Goal: Task Accomplishment & Management: Use online tool/utility

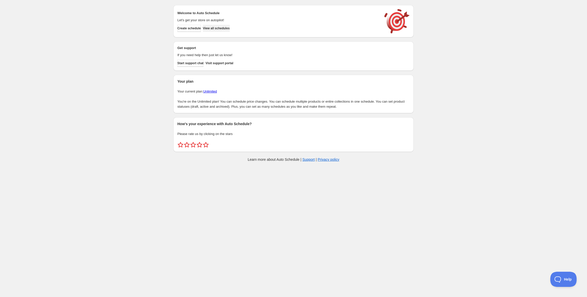
click at [230, 31] on button "View all schedules" at bounding box center [216, 28] width 27 height 7
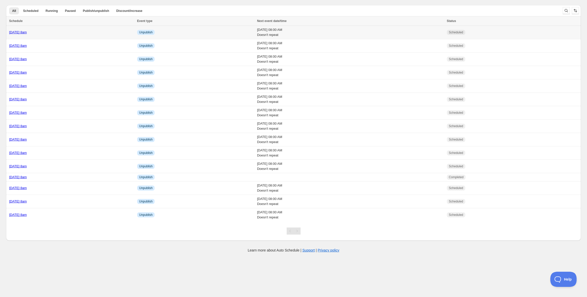
click at [43, 29] on td "Monday 3rd November @ 8am" at bounding box center [70, 32] width 129 height 13
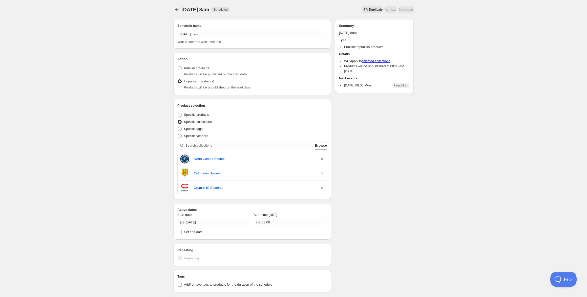
click at [369, 8] on span "Duplicate" at bounding box center [376, 10] width 14 height 4
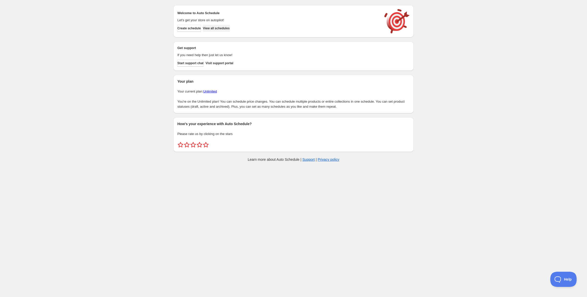
click at [230, 32] on button "View all schedules" at bounding box center [216, 28] width 27 height 7
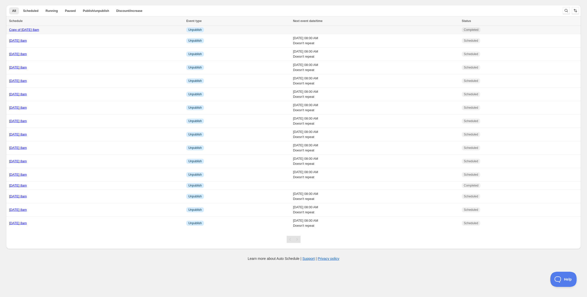
click at [39, 30] on link "Copy of Monday 3rd November @ 8am" at bounding box center [24, 30] width 30 height 4
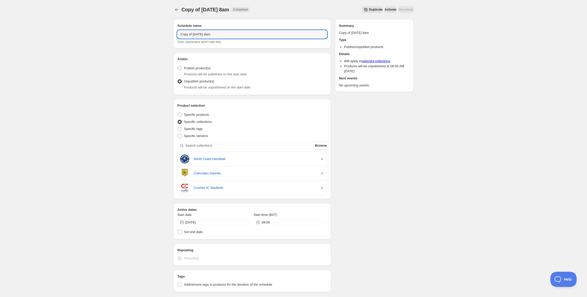
drag, startPoint x: 212, startPoint y: 34, endPoint x: 156, endPoint y: 26, distance: 56.9
click at [156, 26] on div "Copy of Monday 3rd November @ 8am. This page is ready Copy of Monday 3rd Novemb…" at bounding box center [293, 208] width 587 height 417
click at [194, 34] on input "Wednesdy 5th November @ 8am" at bounding box center [251, 34] width 149 height 8
type input "Wednesday 5th November @ 8am"
click at [157, 38] on div "Wednesday 5th November @ 8am. This page is ready Wednesday 5th November @ 8am C…" at bounding box center [293, 208] width 587 height 417
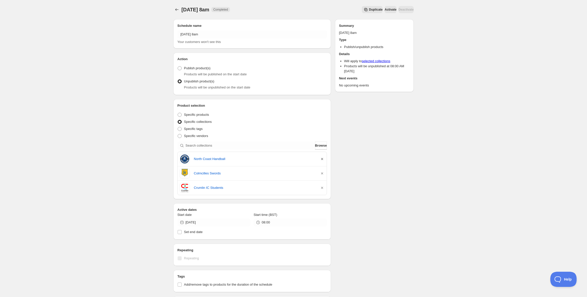
click at [322, 159] on icon "button" at bounding box center [321, 159] width 5 height 5
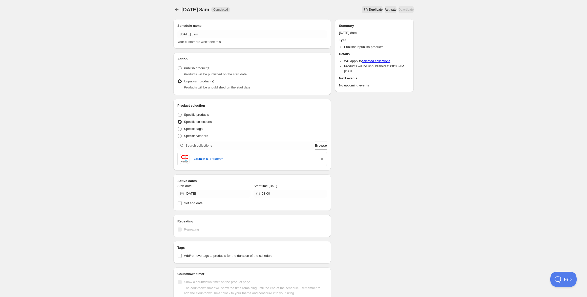
click at [322, 159] on icon "button" at bounding box center [321, 159] width 5 height 5
click at [322, 175] on div "Active dates Start date 2025-11-03 Start time (BST) 08:00 Set end date" at bounding box center [252, 193] width 158 height 36
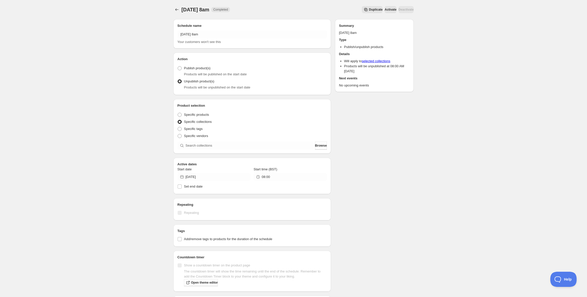
click at [279, 150] on div "Product selection Entity type Specific products Specific collections Specific t…" at bounding box center [252, 126] width 158 height 55
click at [281, 146] on input "search" at bounding box center [249, 146] width 128 height 8
paste input "Ó Fiaich Institute Staff"
type input "Ó Fiaich Institute Staff"
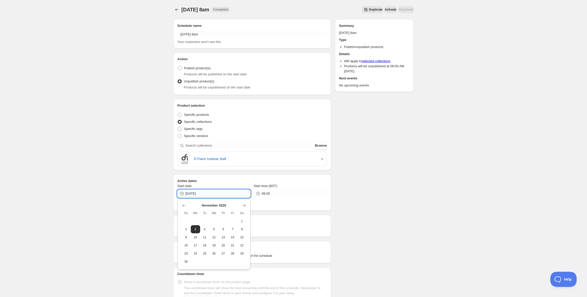
click at [209, 193] on input "2025-11-03" at bounding box center [217, 194] width 65 height 8
click at [215, 230] on span "5" at bounding box center [213, 229] width 5 height 4
type input "2025-11-05"
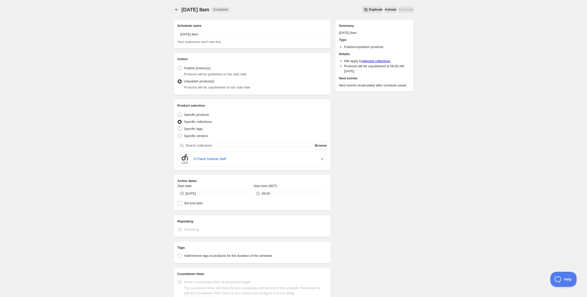
click at [330, 201] on div "Active dates Start date 2025-11-05 Start time (BST) 08:00 Set end date" at bounding box center [252, 193] width 158 height 36
click at [176, 9] on icon "Schedules" at bounding box center [176, 9] width 5 height 5
